Goal: Navigation & Orientation: Find specific page/section

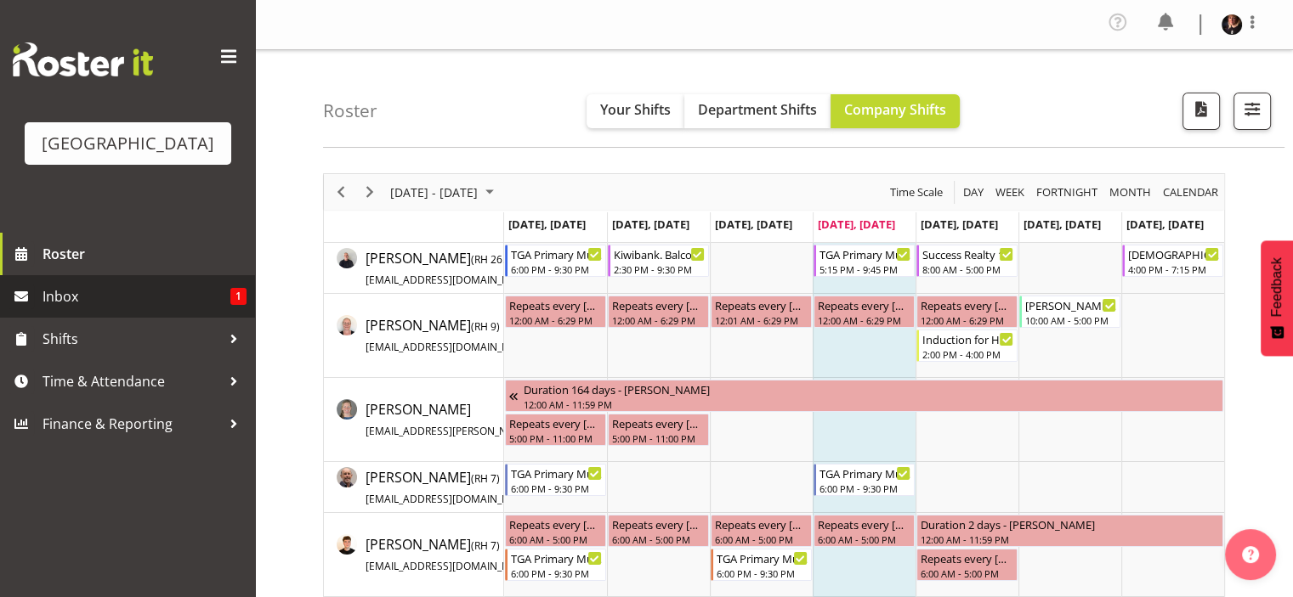
click at [64, 309] on span "Inbox" at bounding box center [136, 296] width 188 height 25
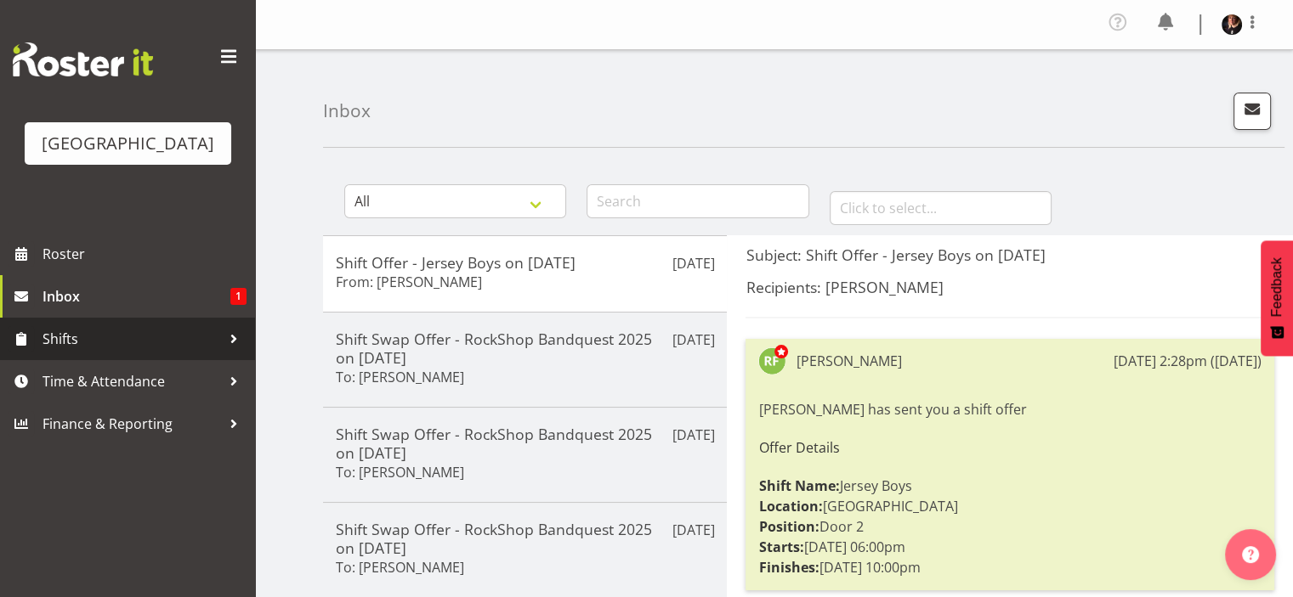
click at [68, 352] on span "Shifts" at bounding box center [131, 338] width 178 height 25
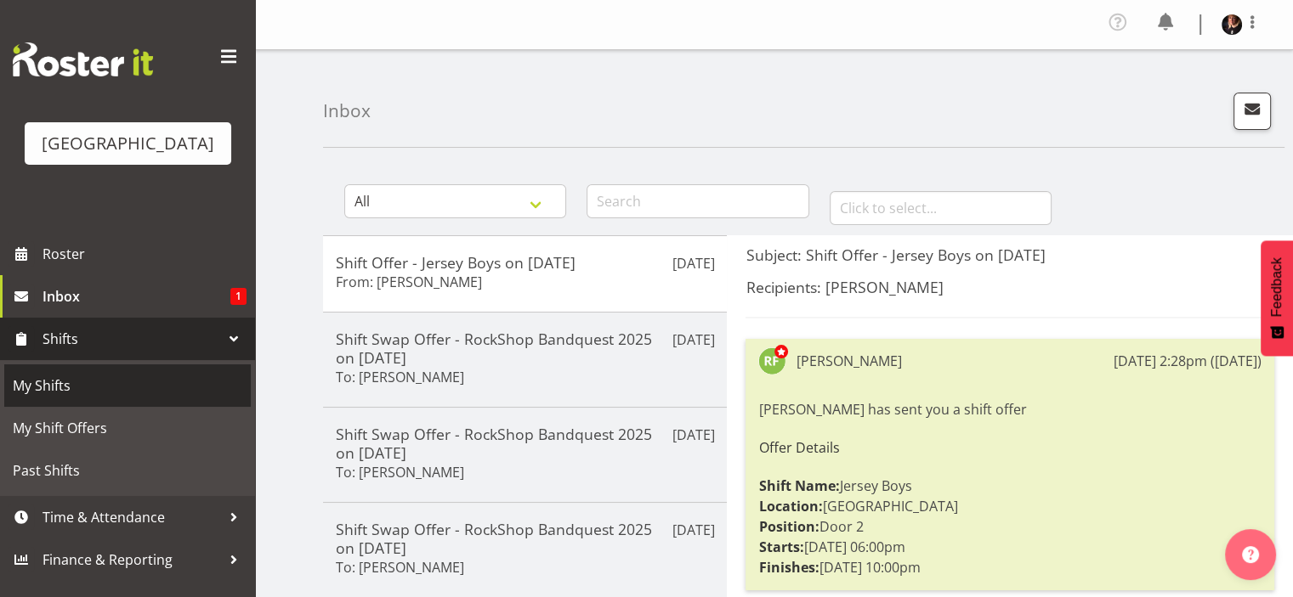
click at [34, 399] on span "My Shifts" at bounding box center [127, 385] width 229 height 25
